Goal: Check status: Check status

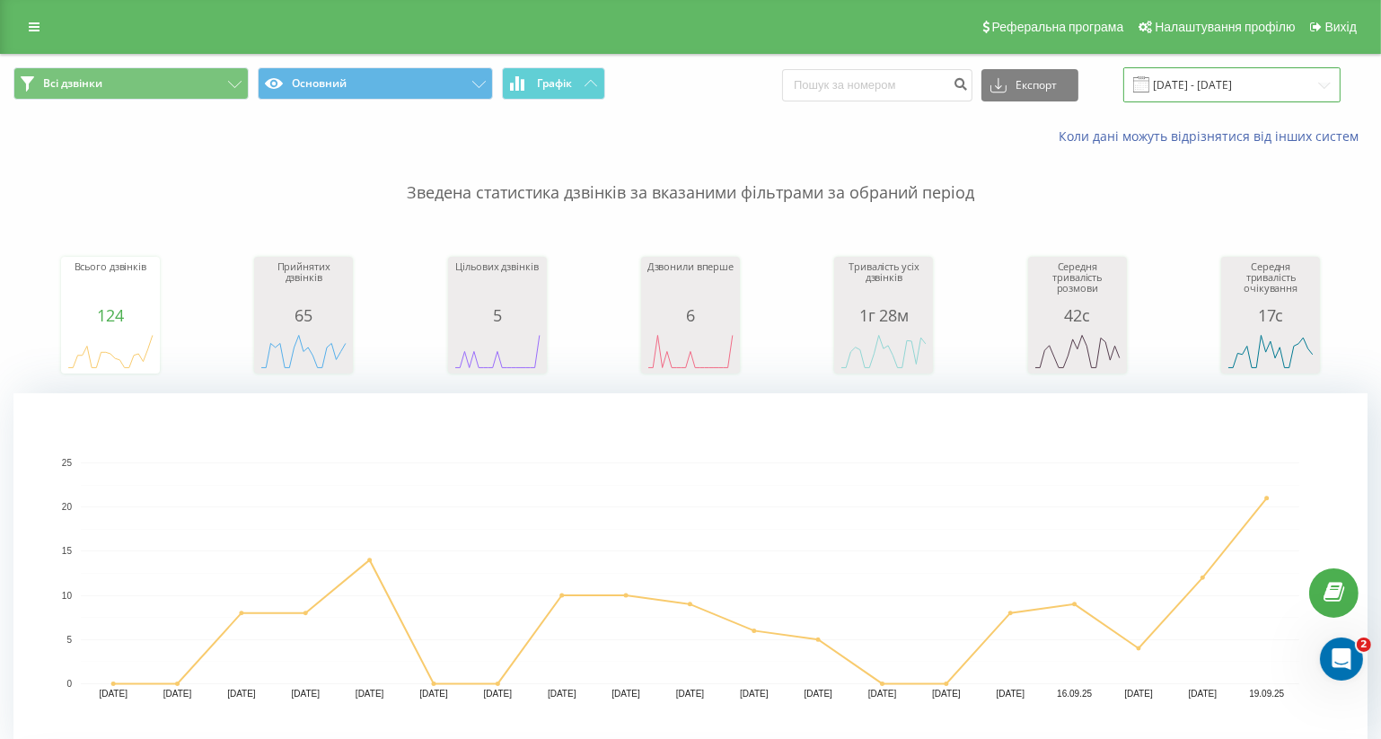
click at [1291, 77] on input "[DATE] - [DATE]" at bounding box center [1231, 84] width 217 height 35
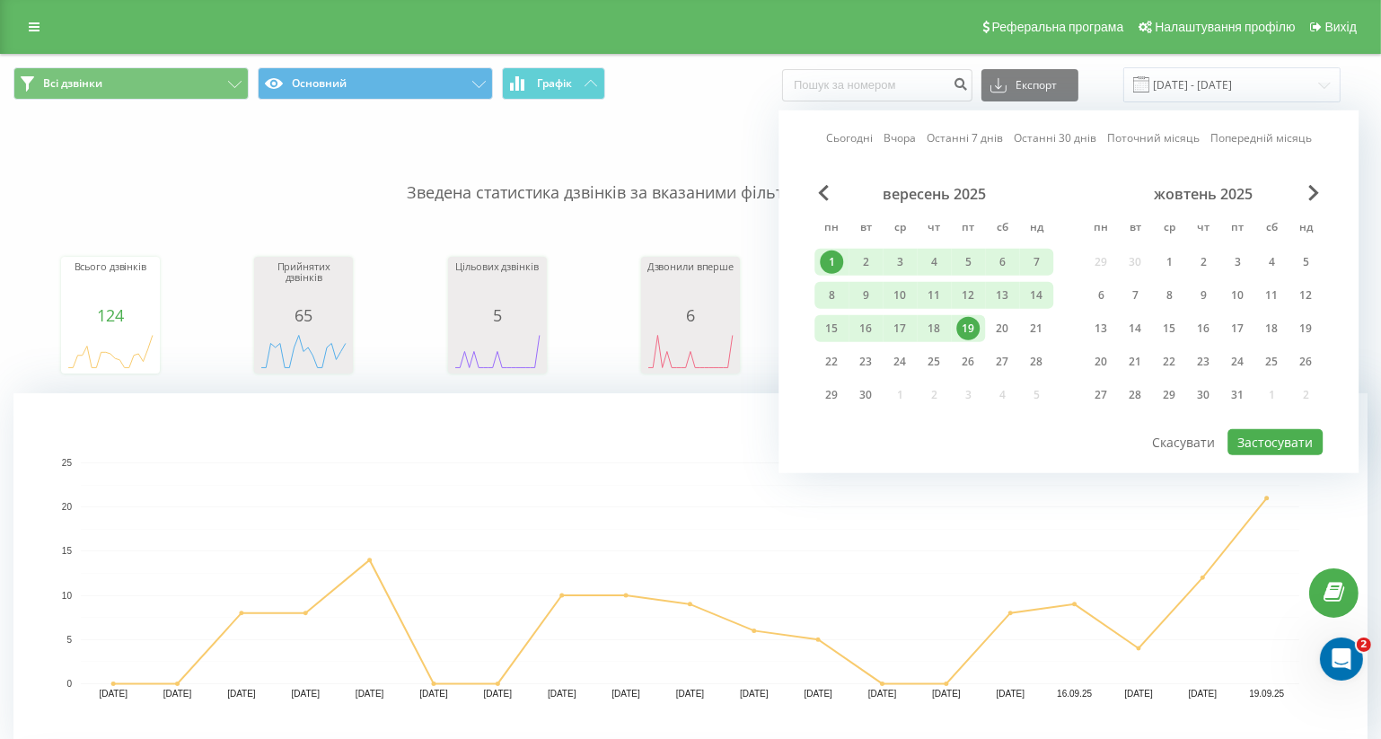
click at [833, 260] on div "1" at bounding box center [831, 262] width 23 height 23
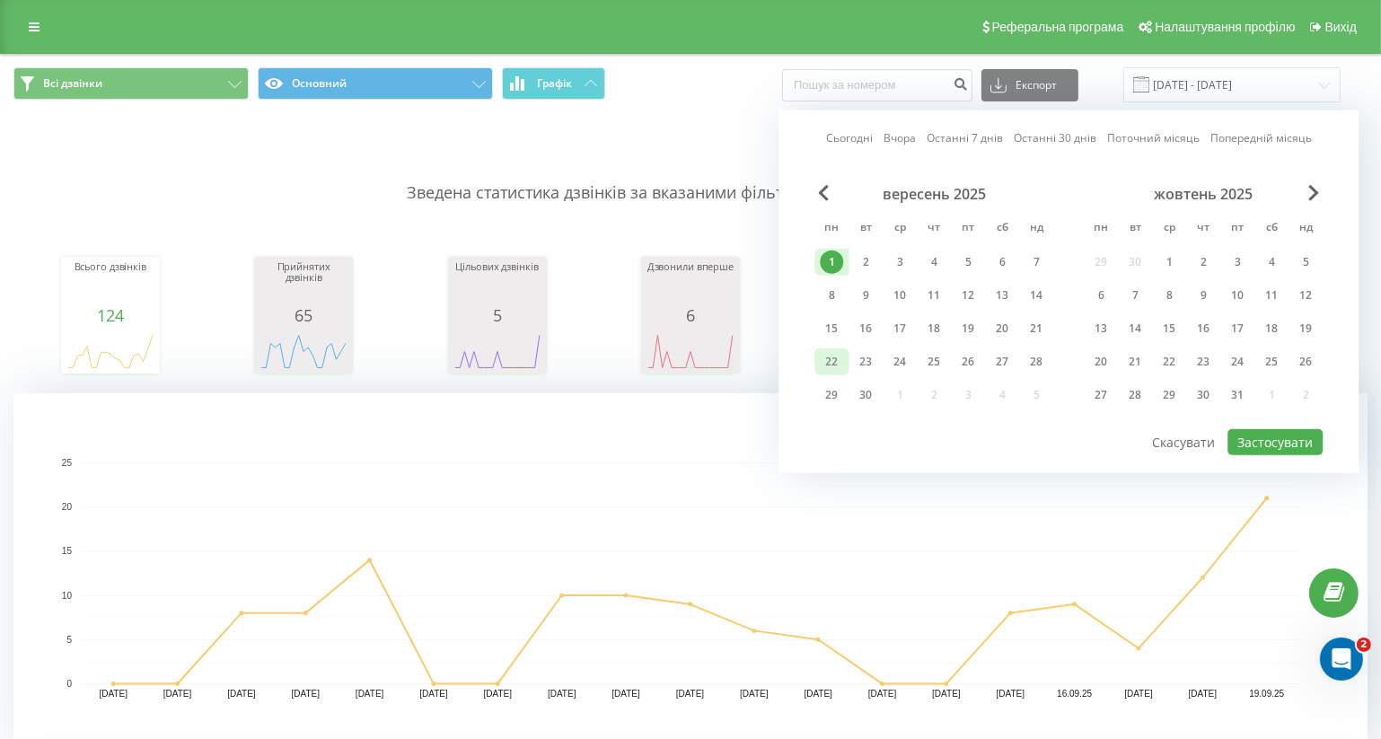
click at [837, 361] on div "22" at bounding box center [831, 361] width 23 height 23
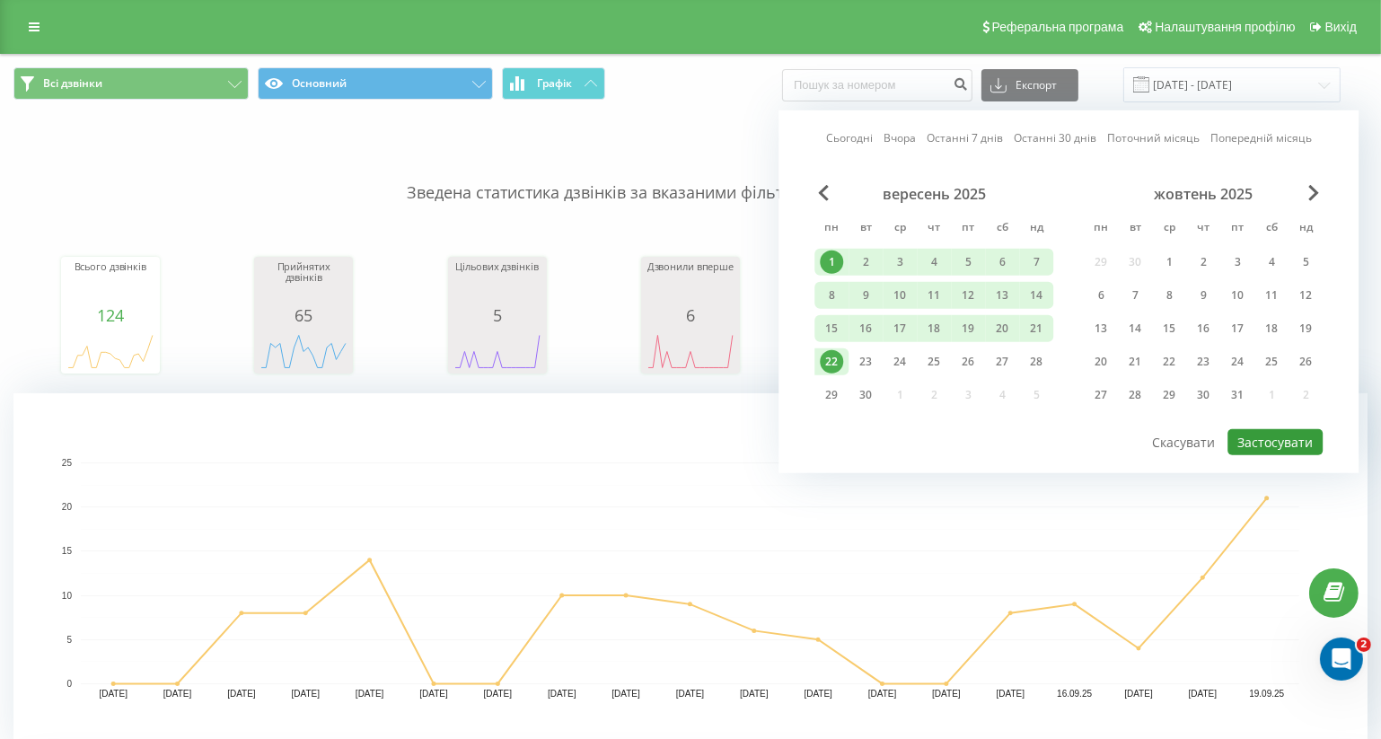
click at [1274, 430] on button "Застосувати" at bounding box center [1275, 442] width 95 height 26
type input "[DATE] - [DATE]"
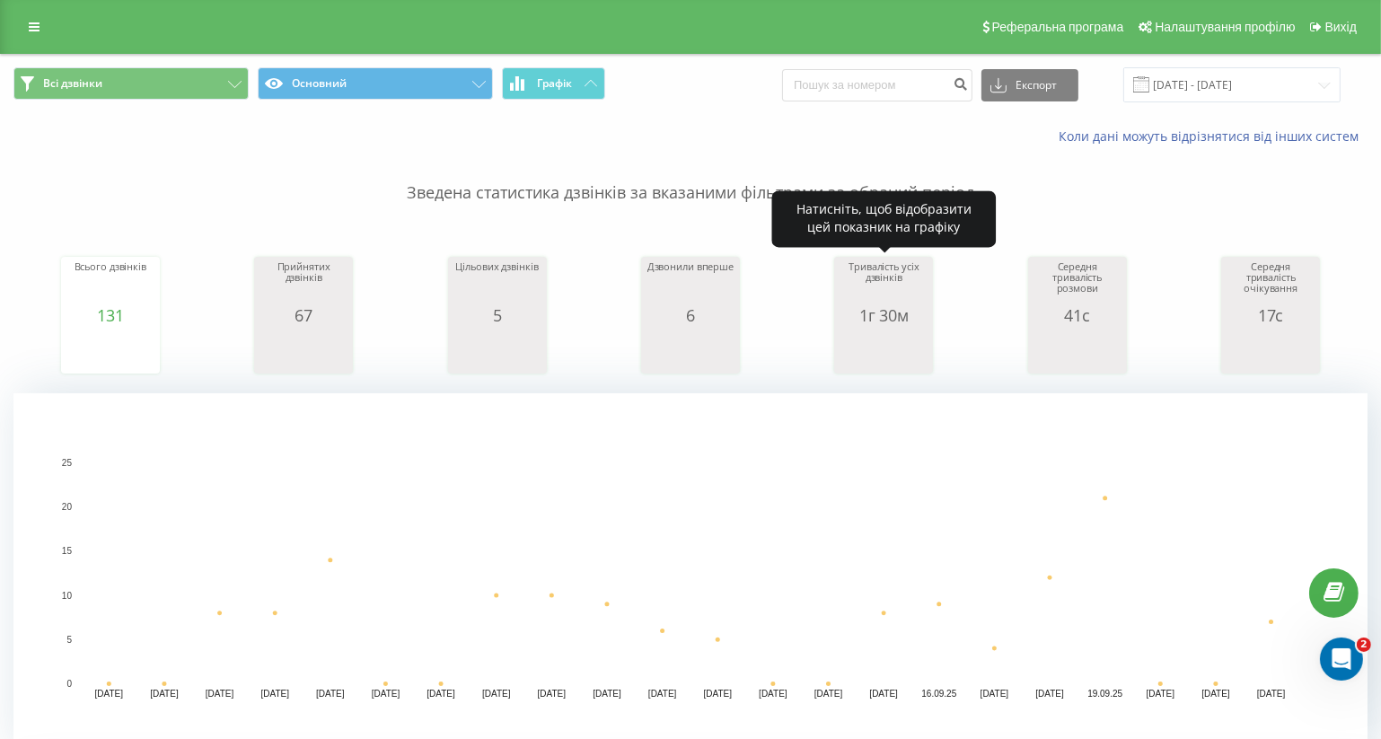
click at [697, 135] on div "Коли дані можуть відрізнятися вiд інших систем" at bounding box center [949, 137] width 862 height 18
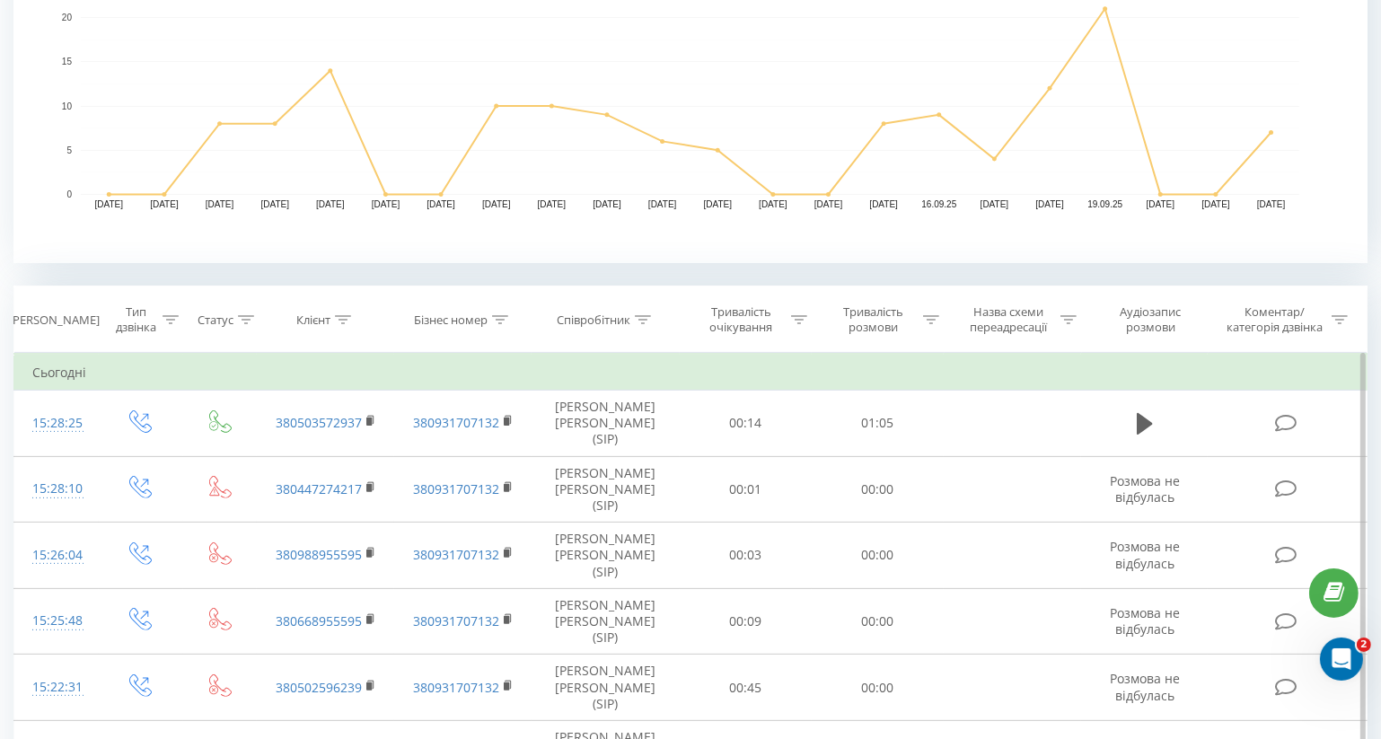
scroll to position [571, 0]
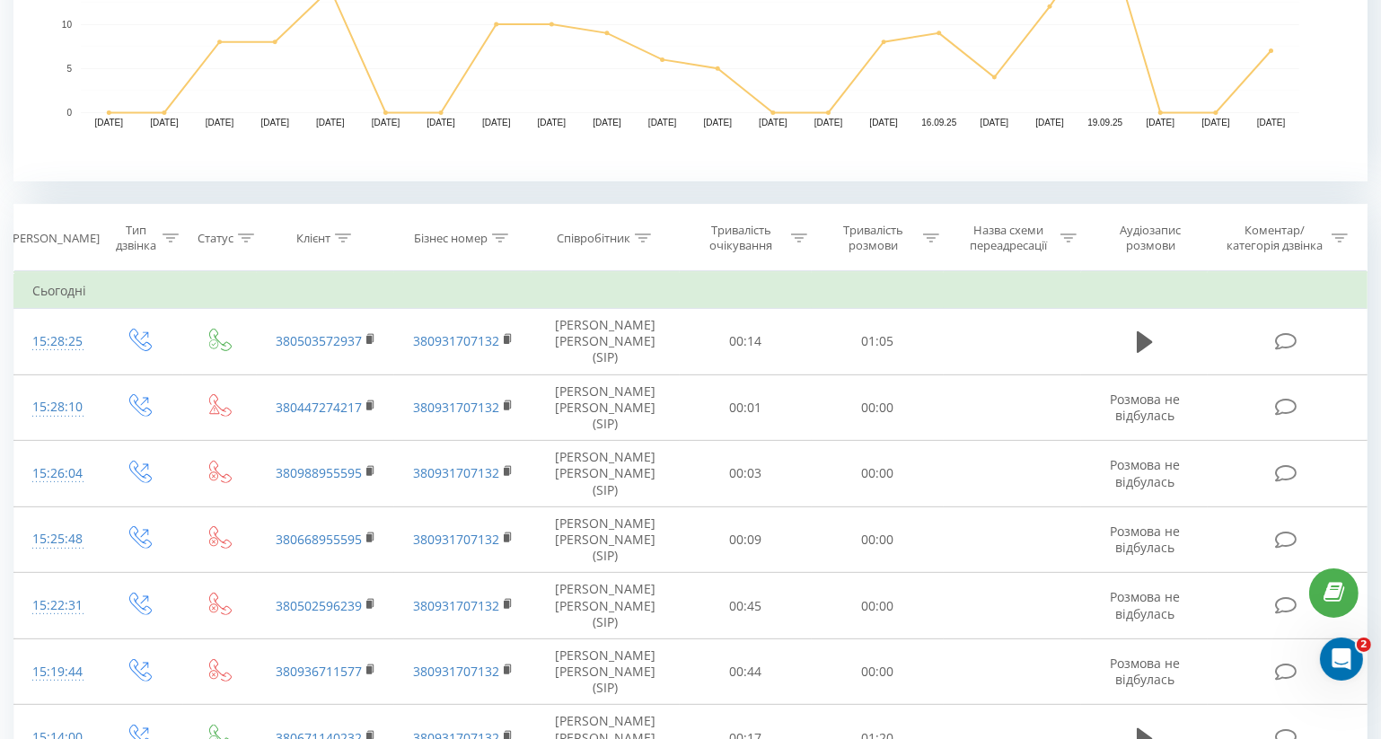
click at [388, 154] on rect "A chart." at bounding box center [690, 1] width 1354 height 359
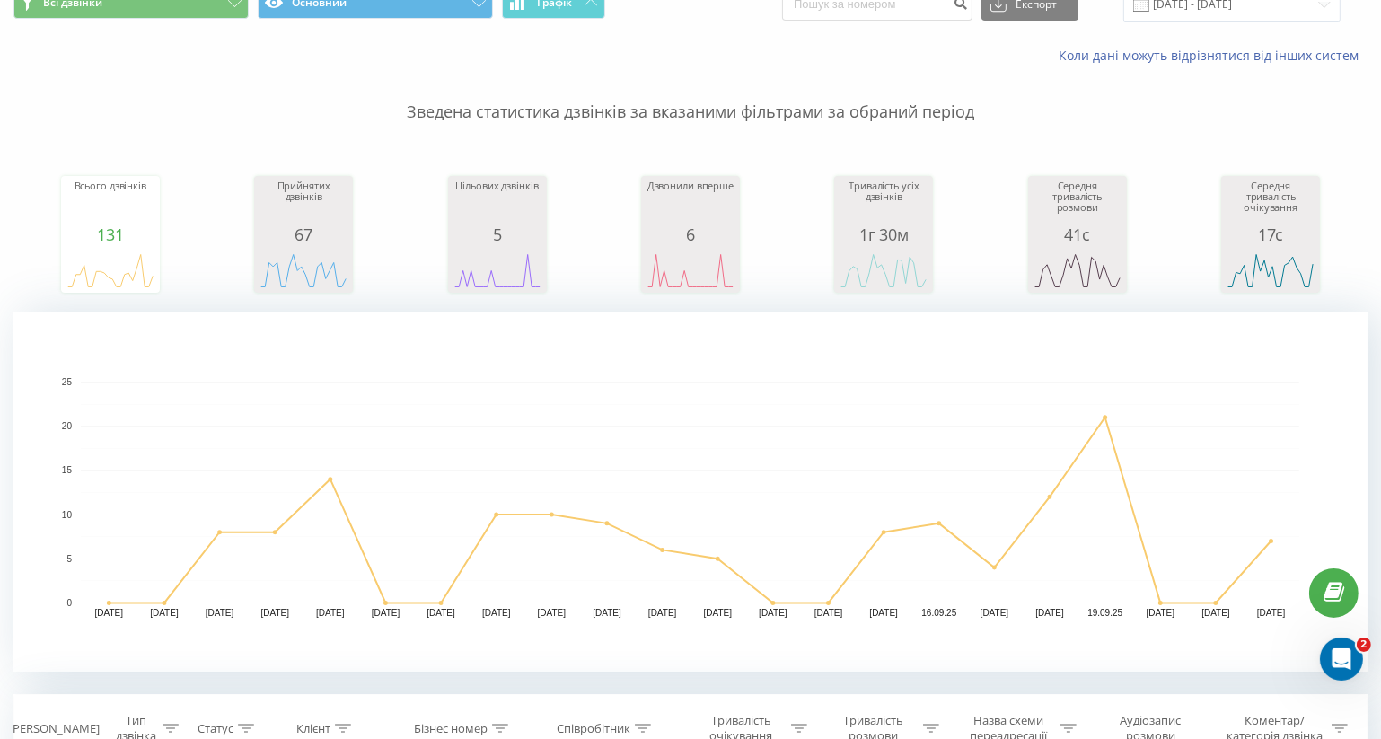
scroll to position [0, 0]
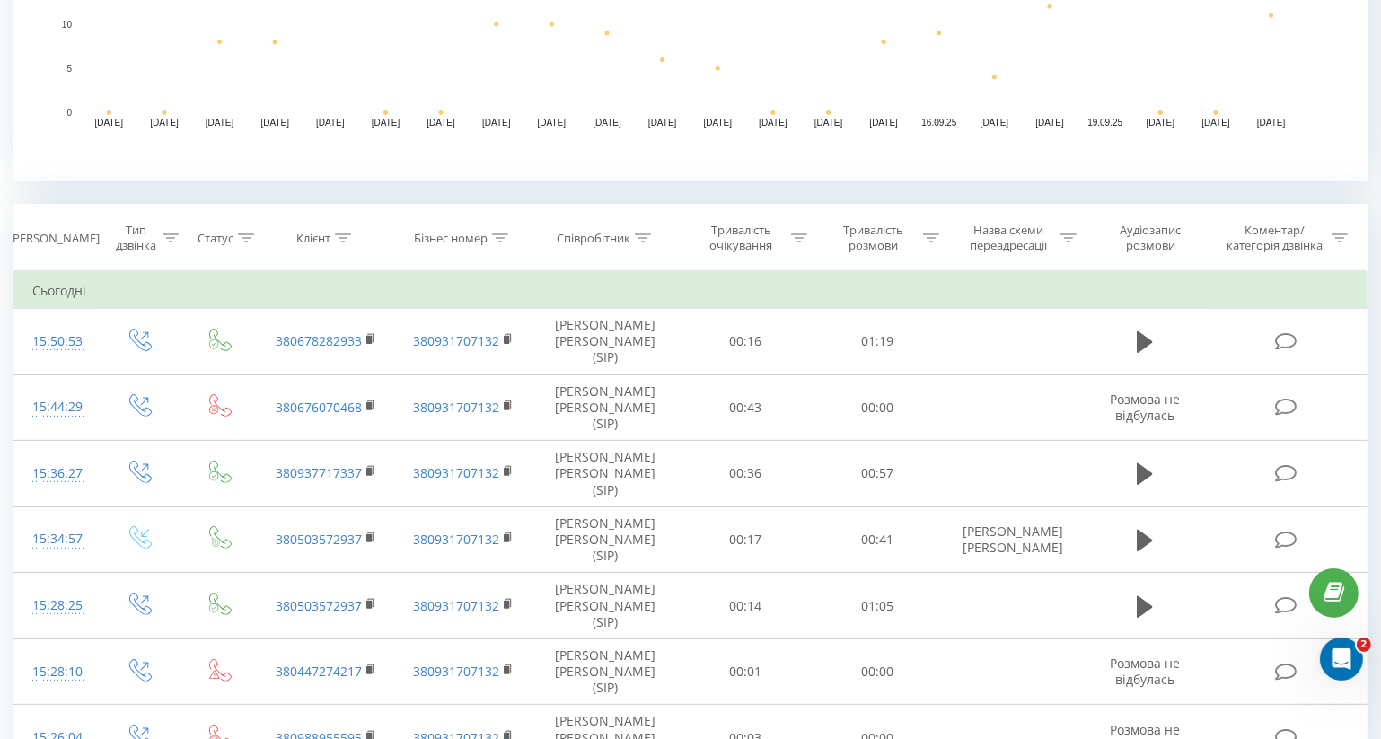
scroll to position [163, 0]
